Goal: Task Accomplishment & Management: Complete application form

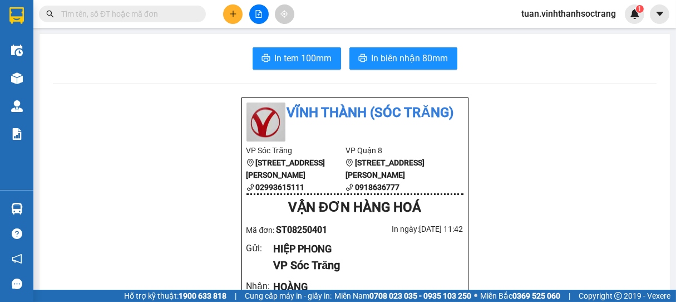
click at [229, 17] on icon "plus" at bounding box center [233, 14] width 8 height 8
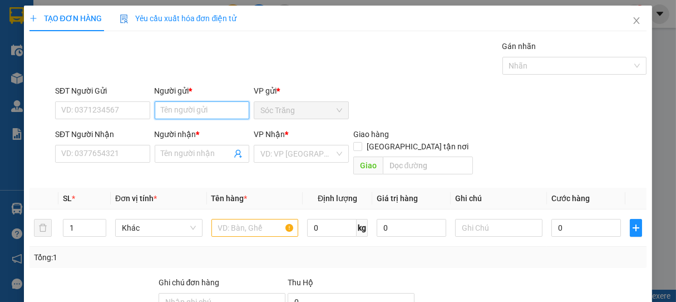
click at [178, 113] on input "Người gửi *" at bounding box center [202, 110] width 95 height 18
click at [156, 109] on input "HÁT" at bounding box center [202, 110] width 95 height 18
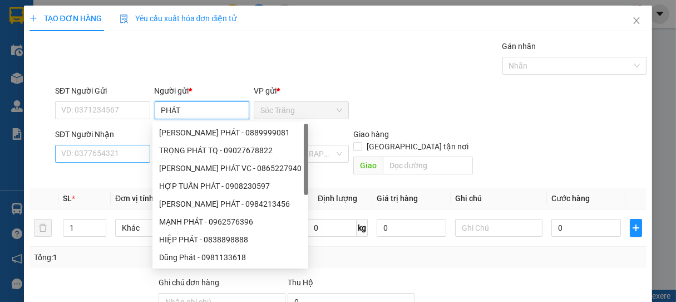
type input "PHÁT"
click at [108, 152] on input "SĐT Người Nhận" at bounding box center [102, 154] width 95 height 18
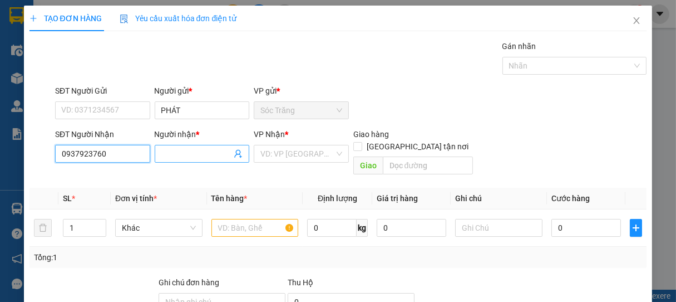
type input "0937923760"
click at [175, 153] on input "Người nhận *" at bounding box center [196, 153] width 71 height 12
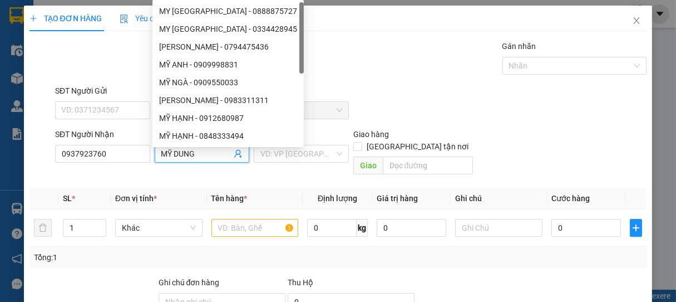
type input "MỸ DUNG"
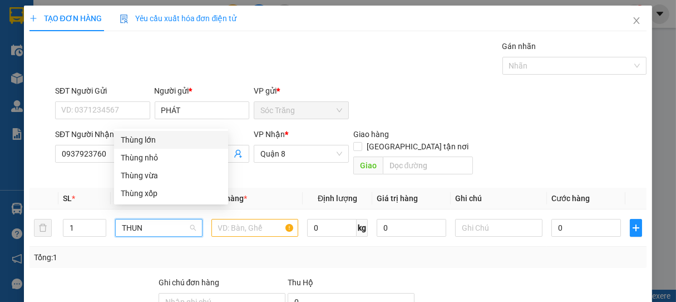
type input "THUNG"
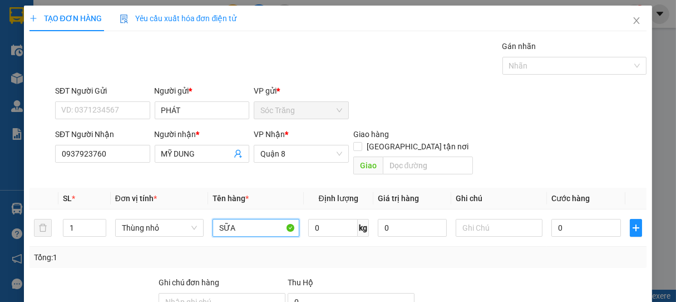
type input "SỮA"
type input "5"
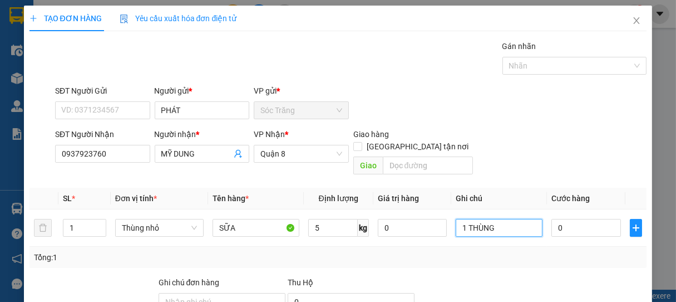
type input "1 THÙNG"
type input "3"
type input "30"
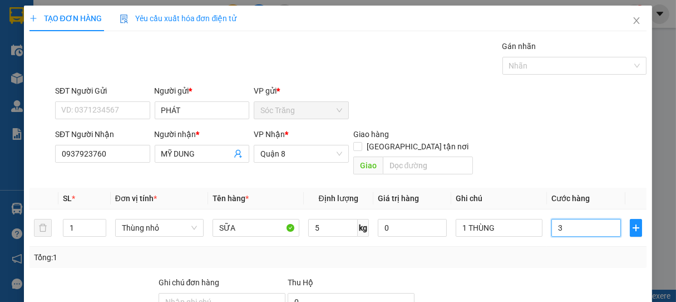
type input "30"
type input "300"
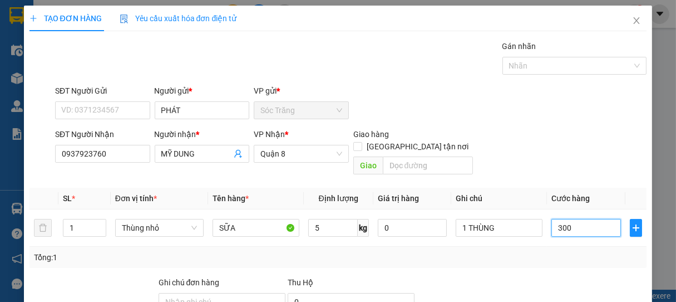
type input "3.000"
type input "30.000"
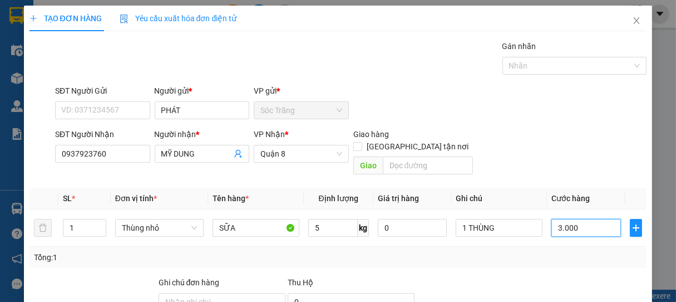
type input "30.000"
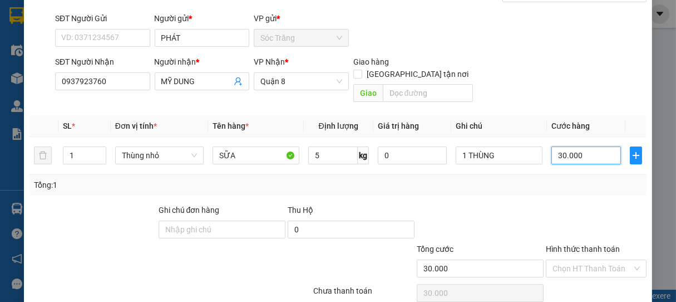
scroll to position [109, 0]
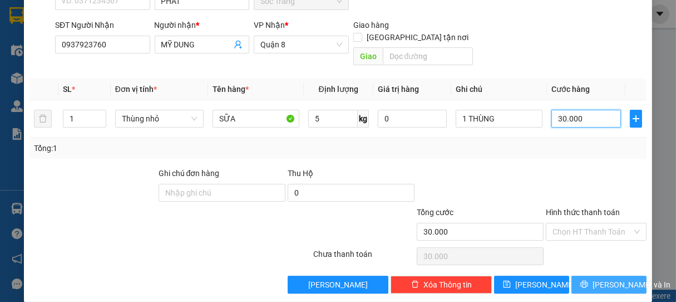
type input "30.000"
click at [595, 275] on button "[PERSON_NAME] và In" at bounding box center [608, 284] width 75 height 18
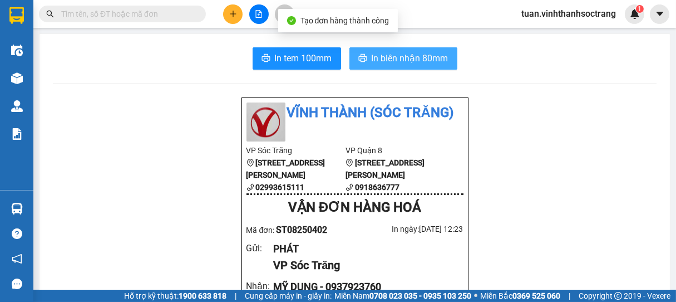
click at [396, 57] on span "In biên nhận 80mm" at bounding box center [410, 58] width 77 height 14
click at [414, 56] on span "In biên nhận 80mm" at bounding box center [410, 58] width 77 height 14
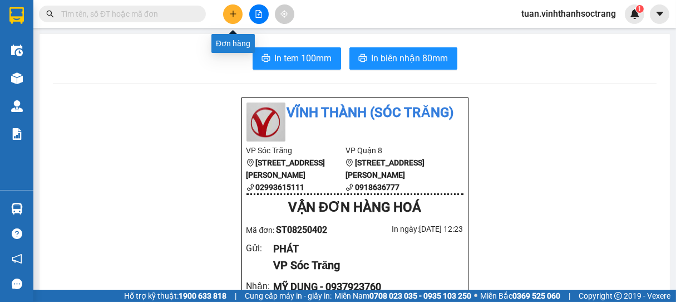
click at [236, 10] on icon "plus" at bounding box center [233, 14] width 8 height 8
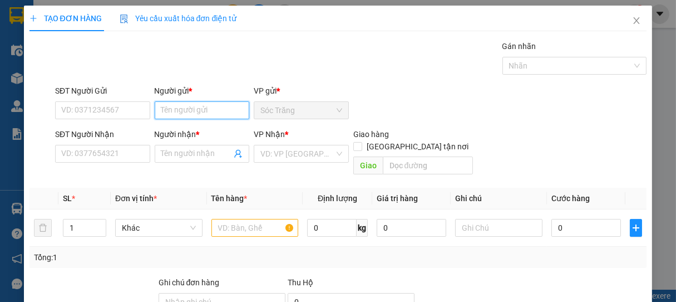
click at [212, 108] on input "Người gửi *" at bounding box center [202, 110] width 95 height 18
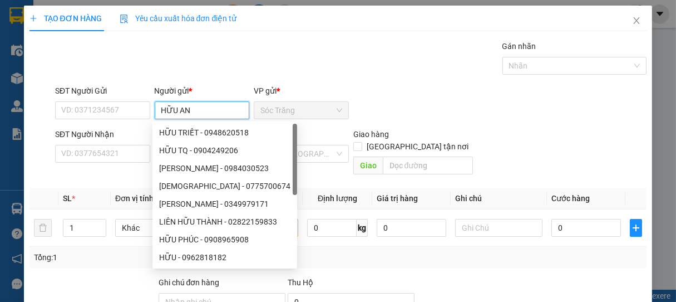
type input "HỮU AN"
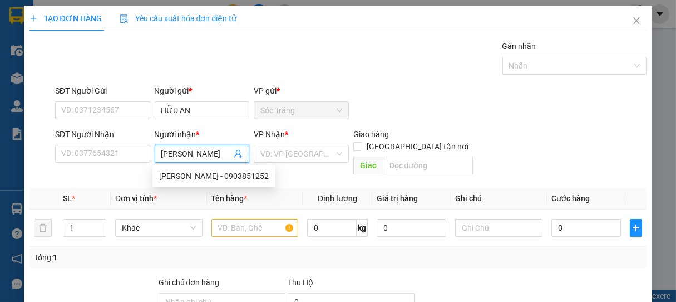
type input "[PERSON_NAME]"
type input "0903851252"
type input "[PERSON_NAME]"
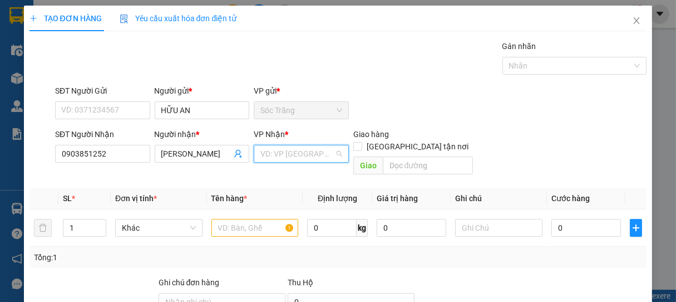
scroll to position [0, 0]
click at [298, 151] on input "search" at bounding box center [297, 153] width 74 height 17
drag, startPoint x: 275, startPoint y: 191, endPoint x: 127, endPoint y: 232, distance: 153.5
click at [273, 192] on div "Quận 8" at bounding box center [297, 193] width 80 height 12
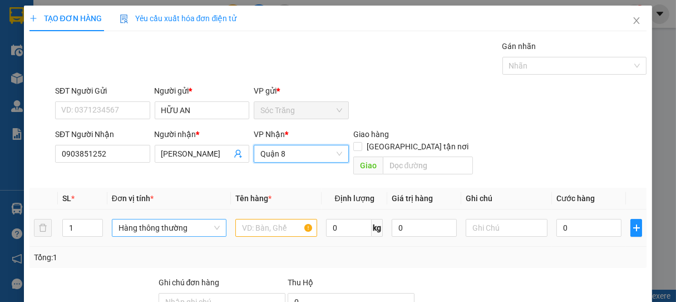
click at [131, 219] on span "Hàng thông thường" at bounding box center [168, 227] width 101 height 17
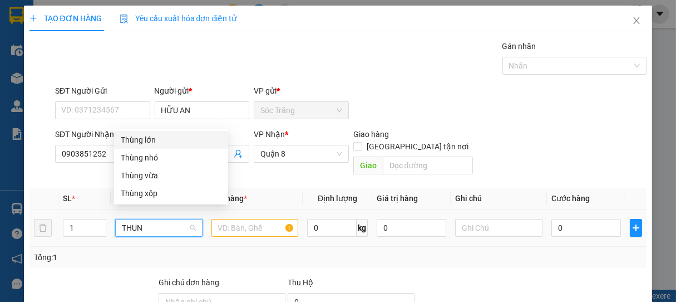
type input "THUNG"
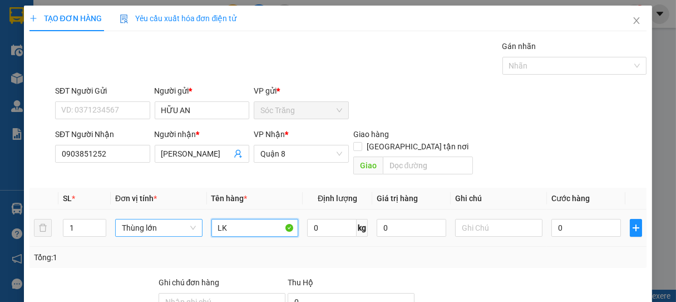
type input "LK"
type input "15"
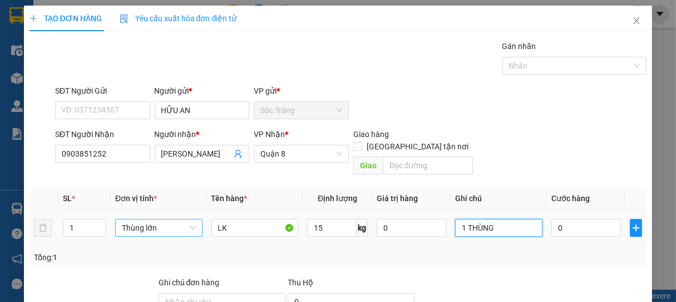
type input "1 THÙNG"
type input "3"
type input "30"
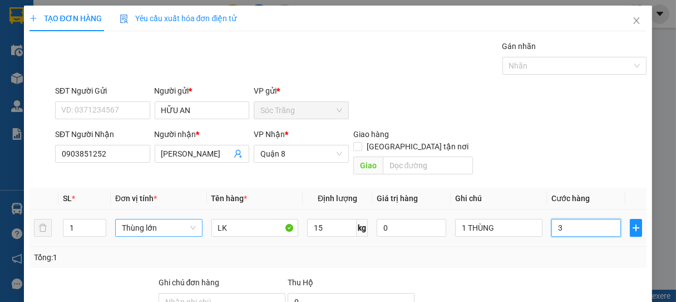
type input "30"
type input "300"
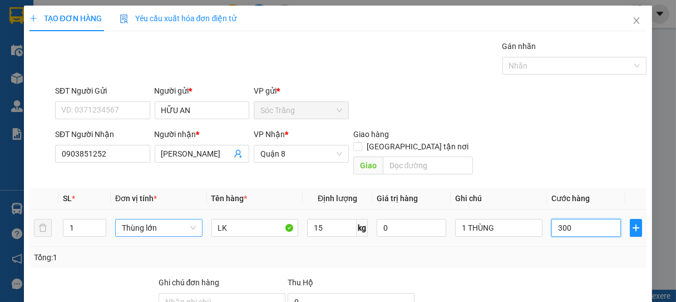
type input "3.000"
type input "30.000"
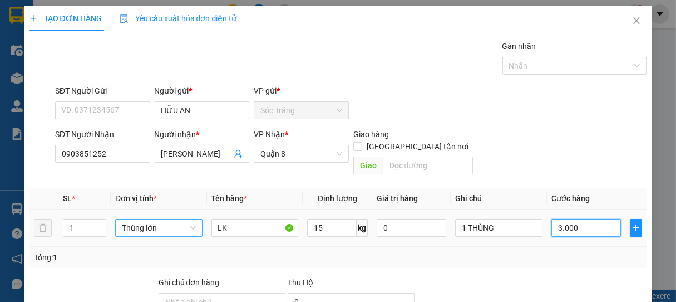
type input "30.000"
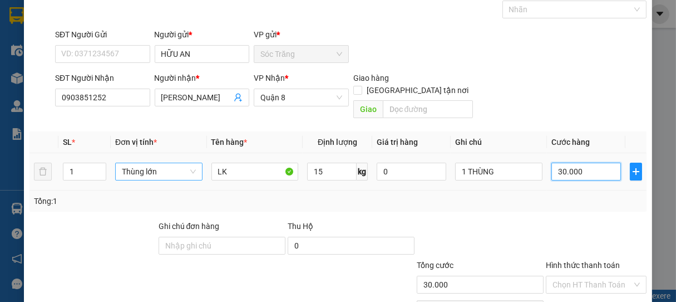
scroll to position [109, 0]
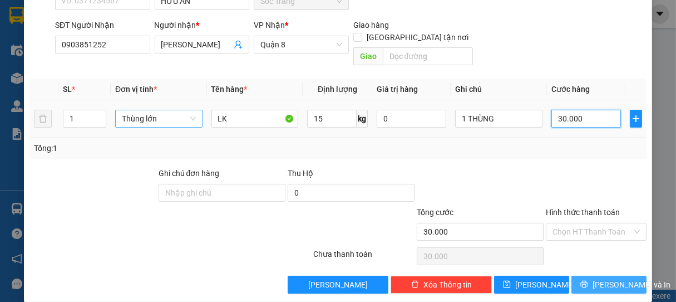
type input "30.000"
click at [581, 280] on icon "printer" at bounding box center [584, 283] width 7 height 7
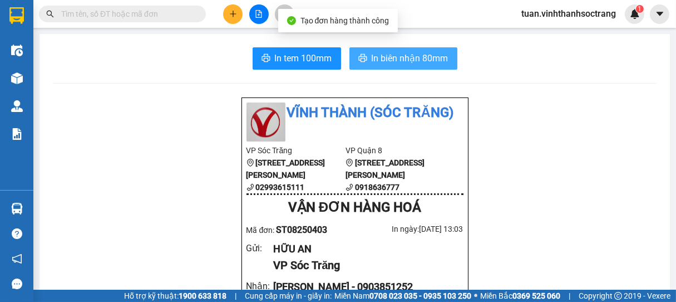
click at [401, 57] on span "In biên nhận 80mm" at bounding box center [410, 58] width 77 height 14
click at [383, 58] on span "In biên nhận 80mm" at bounding box center [410, 58] width 77 height 14
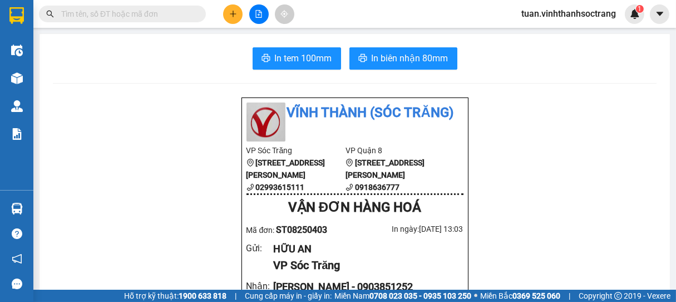
click at [304, 112] on li "Vĩnh Thành (Sóc Trăng)" at bounding box center [354, 112] width 217 height 21
drag, startPoint x: 306, startPoint y: 112, endPoint x: 308, endPoint y: 105, distance: 7.4
click at [308, 107] on li "Vĩnh Thành (Sóc Trăng)" at bounding box center [354, 112] width 217 height 21
click at [234, 14] on icon "plus" at bounding box center [233, 13] width 6 height 1
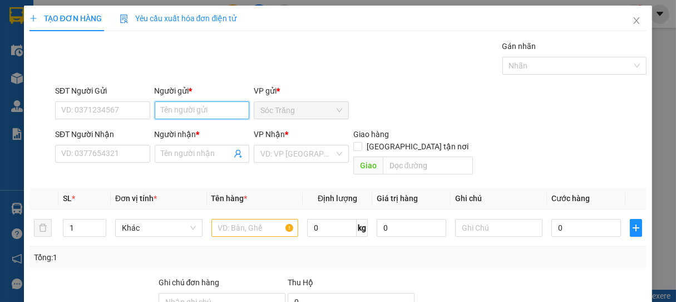
drag, startPoint x: 191, startPoint y: 106, endPoint x: 187, endPoint y: 116, distance: 11.0
click at [187, 115] on input "Người gửi *" at bounding box center [202, 110] width 95 height 18
type input "TIẾN TẠO"
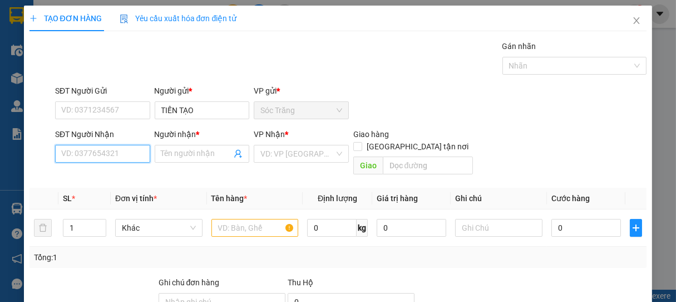
click at [104, 151] on input "SĐT Người Nhận" at bounding box center [102, 154] width 95 height 18
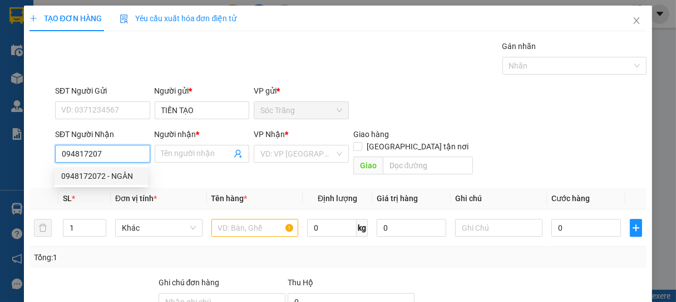
click at [111, 170] on div "0948172072 - NGÂN" at bounding box center [101, 176] width 80 height 12
type input "0948172072"
type input "NGÂN"
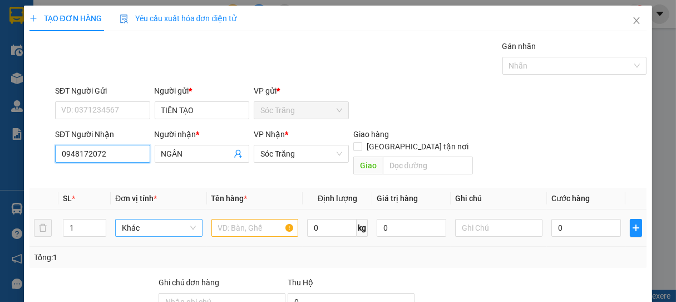
click at [154, 219] on span "Khác" at bounding box center [158, 227] width 73 height 17
type input "0948172072"
type input "BAO"
click at [154, 219] on span "Khác" at bounding box center [158, 227] width 73 height 17
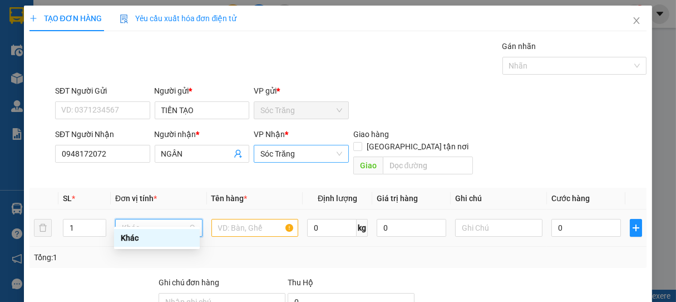
click at [335, 155] on span "Sóc Trăng" at bounding box center [301, 153] width 82 height 17
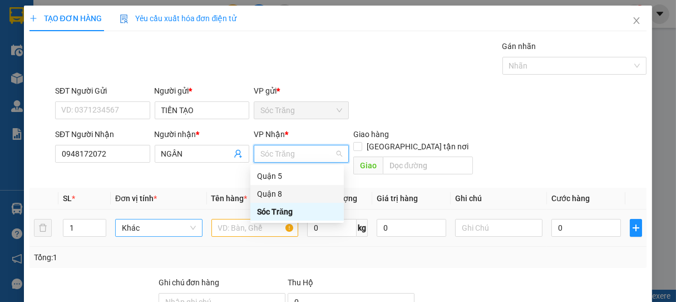
drag, startPoint x: 287, startPoint y: 194, endPoint x: 113, endPoint y: 236, distance: 178.0
click at [284, 195] on div "Quận 8" at bounding box center [297, 193] width 80 height 12
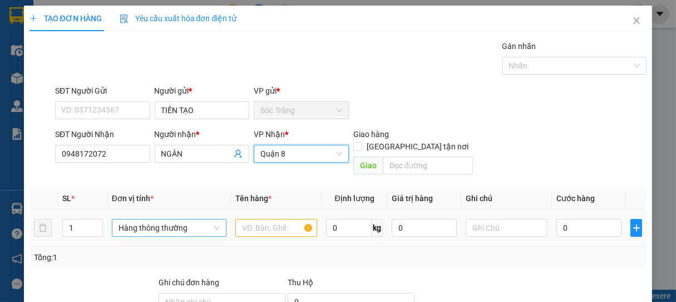
click at [136, 219] on span "Hàng thông thường" at bounding box center [168, 227] width 101 height 17
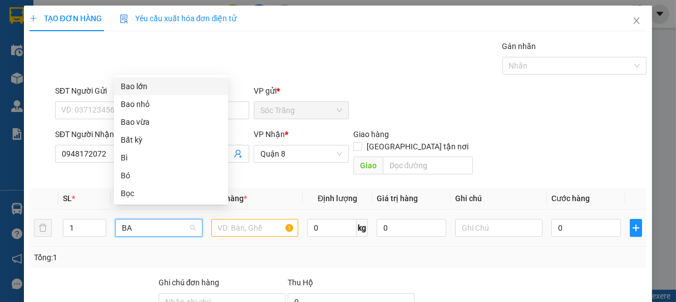
type input "BAO"
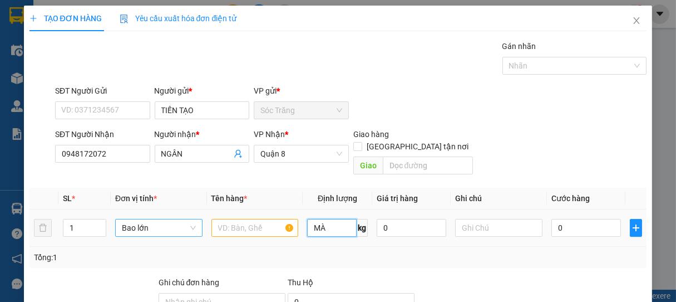
type input "M"
type input "0"
click at [255, 219] on input "text" at bounding box center [254, 228] width 87 height 18
type input "MÀNG CO"
type input "50"
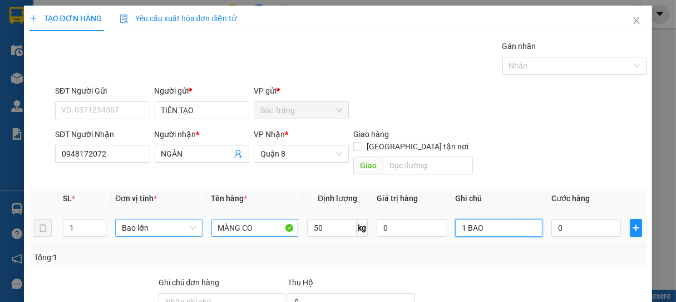
type input "1 BAO"
type input "3"
type input "30"
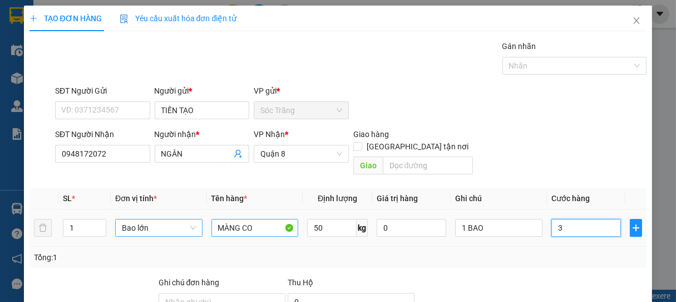
type input "30"
type input "300"
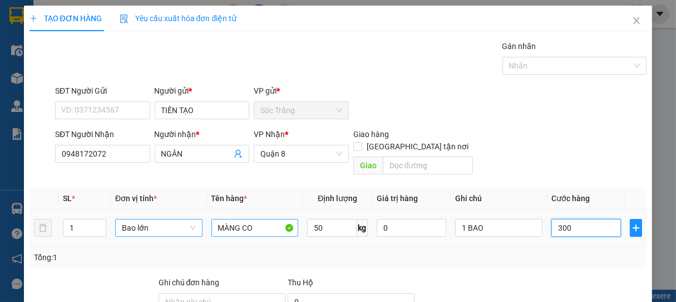
type input "3.000"
type input "30.000"
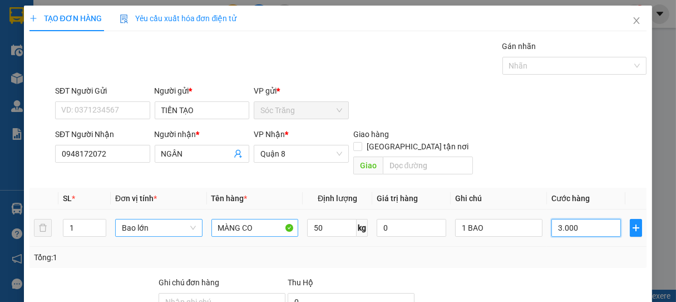
type input "30.000"
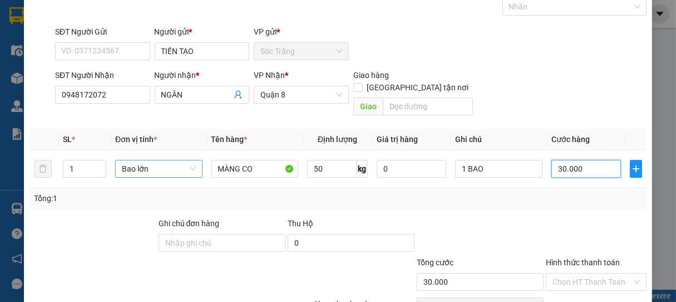
scroll to position [109, 0]
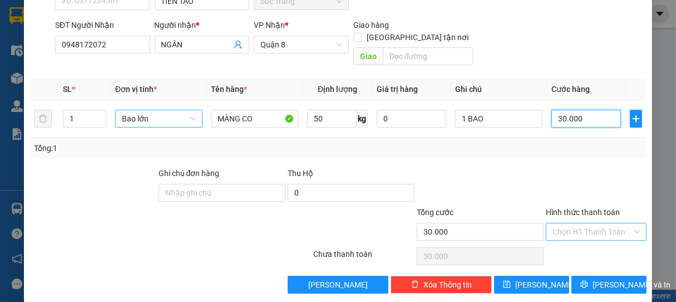
type input "30.000"
drag, startPoint x: 587, startPoint y: 221, endPoint x: 587, endPoint y: 174, distance: 47.3
click at [587, 223] on input "Hình thức thanh toán" at bounding box center [592, 231] width 80 height 17
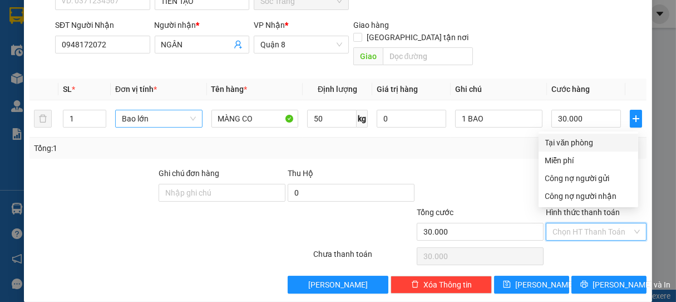
click at [594, 139] on div "Tại văn phòng" at bounding box center [588, 142] width 86 height 12
type input "0"
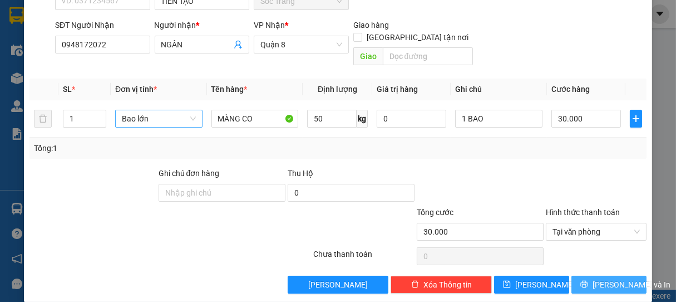
click at [592, 278] on span "[PERSON_NAME] và In" at bounding box center [631, 284] width 78 height 12
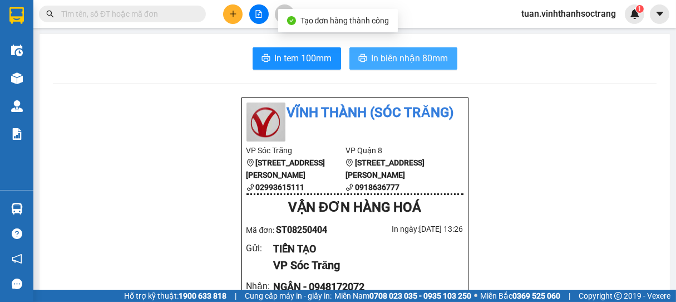
click at [401, 60] on span "In biên nhận 80mm" at bounding box center [410, 58] width 77 height 14
click at [394, 55] on span "In biên nhận 80mm" at bounding box center [410, 58] width 77 height 14
